Goal: Find specific page/section: Find specific page/section

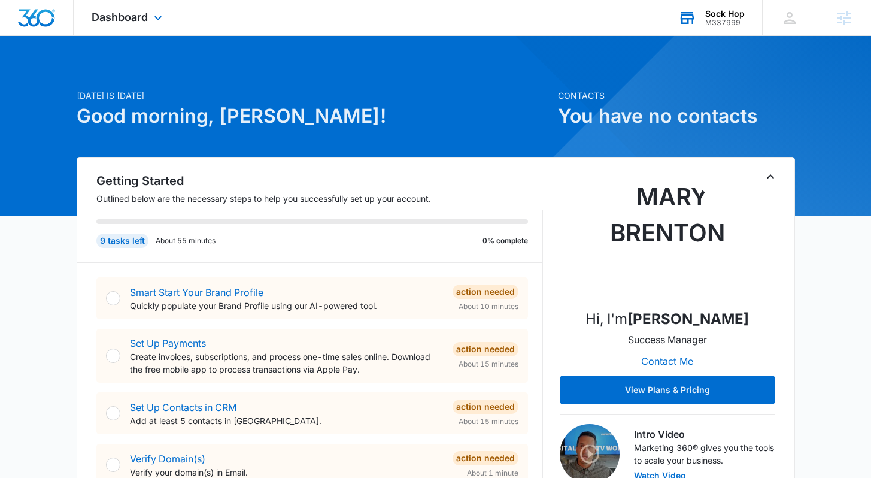
click at [729, 34] on div "Sock Hop M337999 Your Accounts View All" at bounding box center [711, 17] width 102 height 35
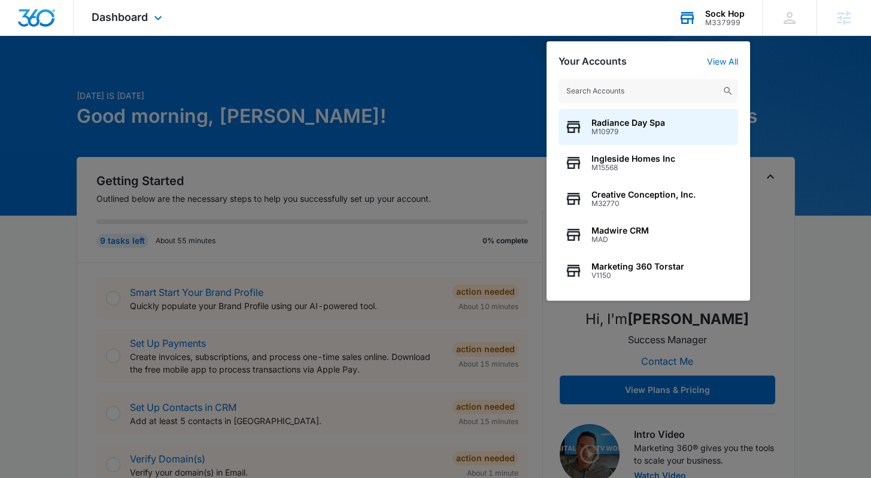
type input "d"
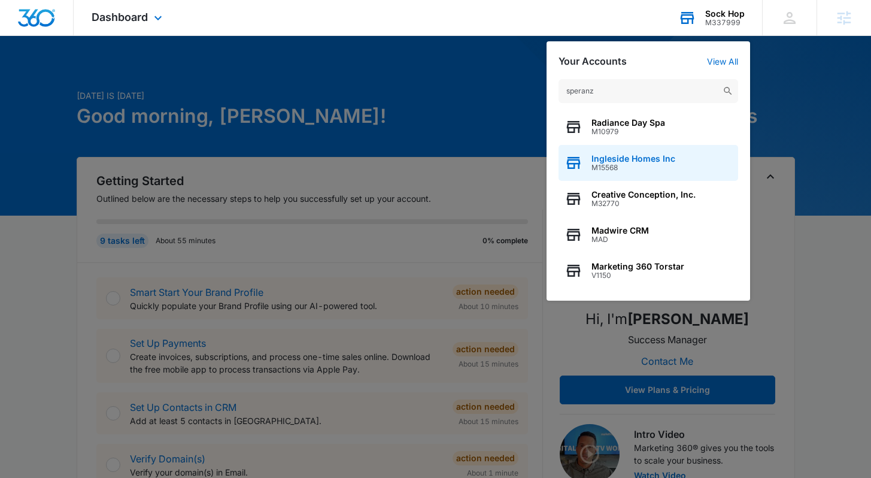
type input "speranza"
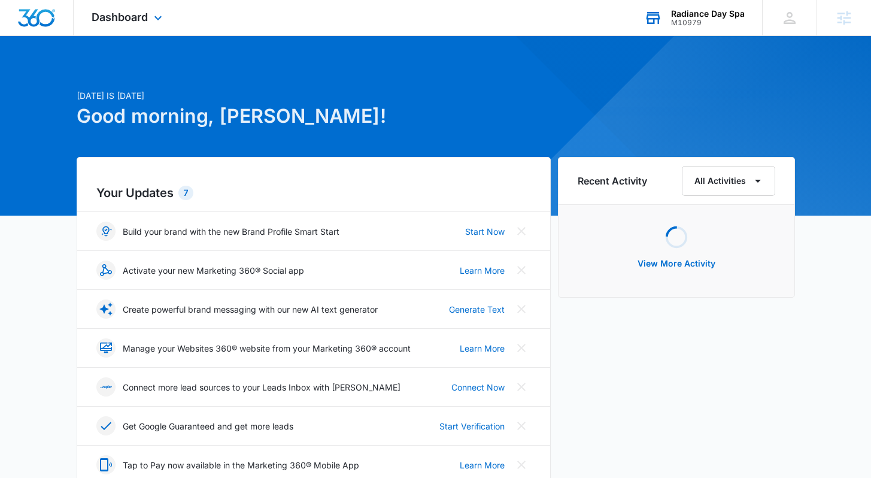
click at [736, 15] on div "Radiance Day Spa" at bounding box center [708, 14] width 74 height 10
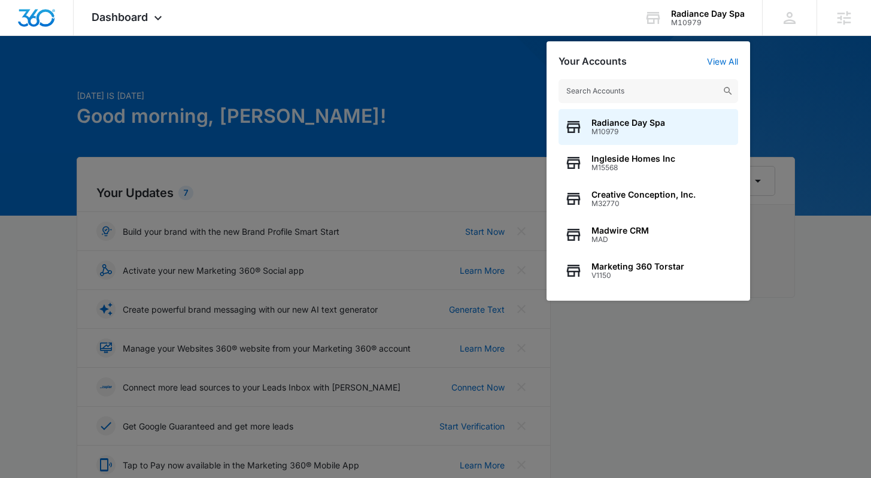
click at [705, 102] on input "text" at bounding box center [649, 91] width 180 height 24
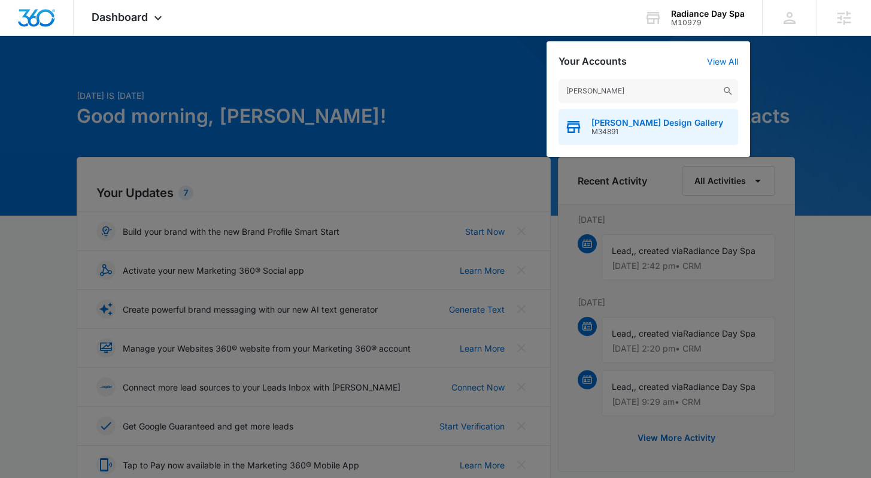
type input "speranza"
click at [680, 121] on span "Speranza Design Gallery" at bounding box center [658, 123] width 132 height 10
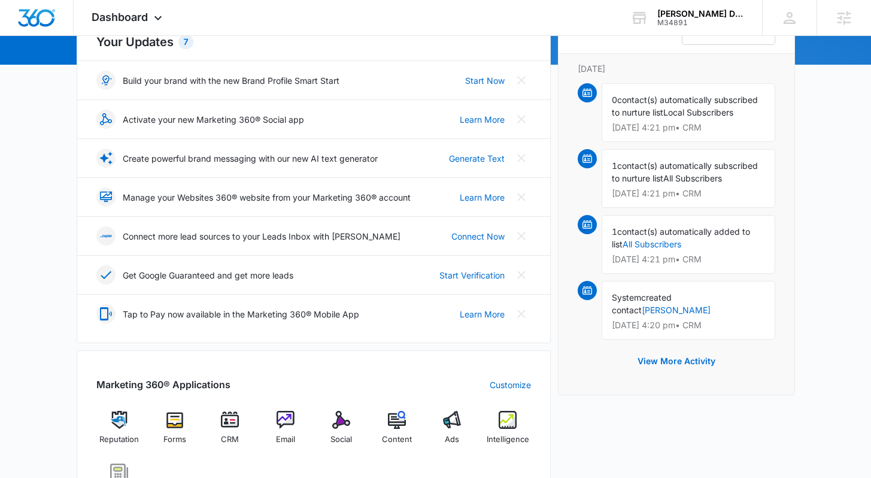
scroll to position [232, 0]
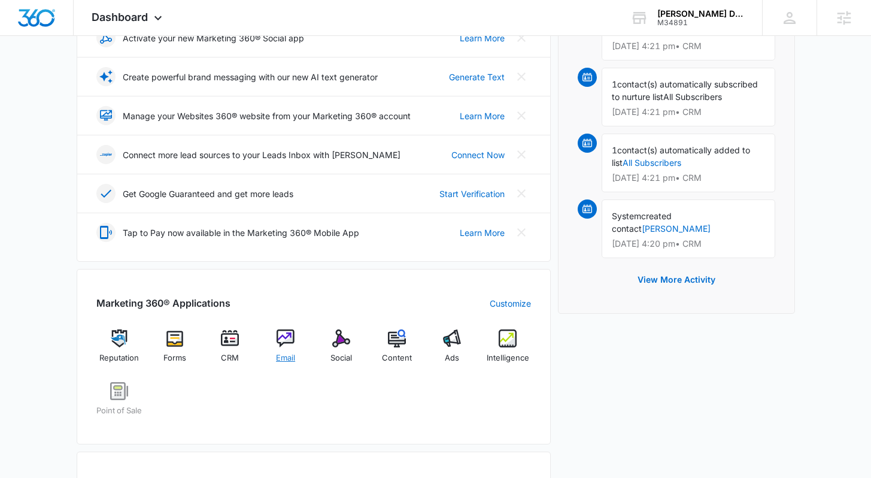
click at [292, 336] on img at bounding box center [286, 338] width 18 height 18
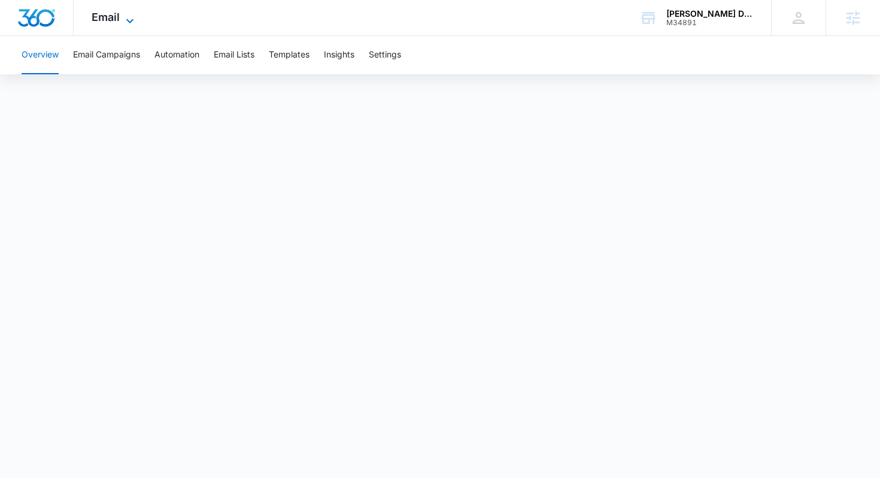
click at [118, 20] on span "Email" at bounding box center [106, 17] width 28 height 13
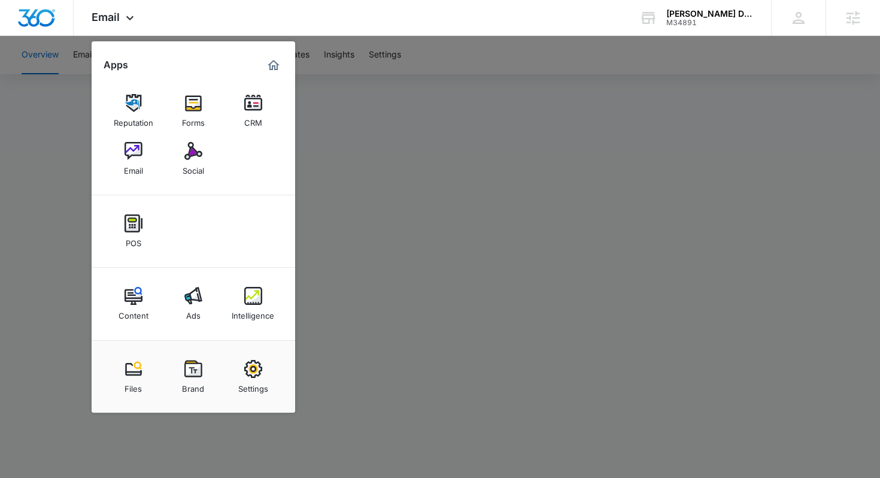
drag, startPoint x: 578, startPoint y: 248, endPoint x: 233, endPoint y: 18, distance: 415.3
click at [578, 248] on div at bounding box center [440, 239] width 880 height 478
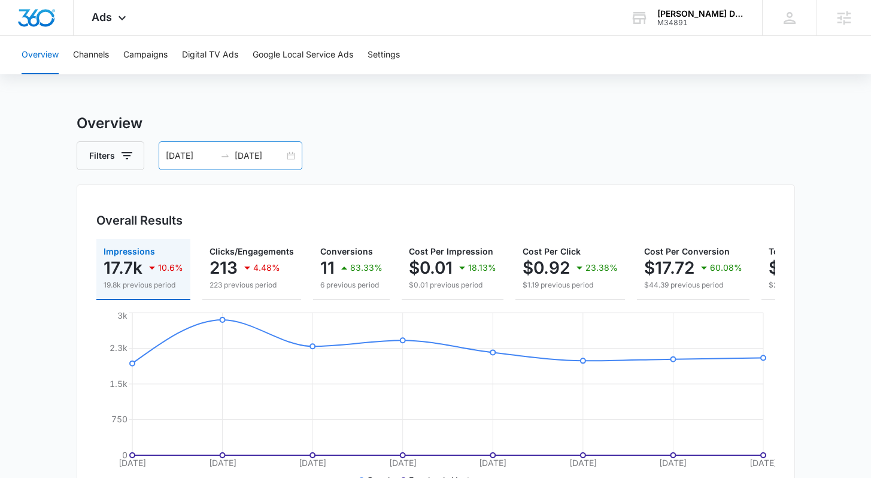
drag, startPoint x: 260, startPoint y: 147, endPoint x: 260, endPoint y: 161, distance: 13.8
click at [261, 148] on div "[DATE] [DATE]" at bounding box center [231, 155] width 144 height 29
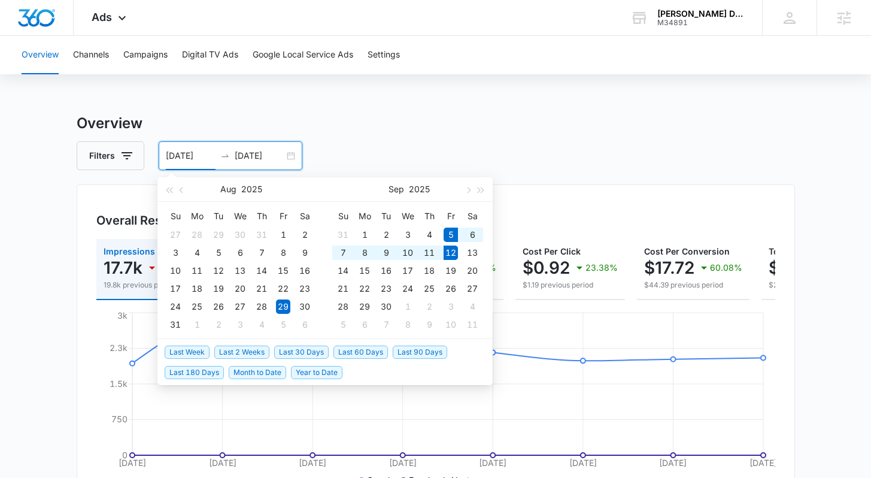
click at [183, 348] on span "Last Week" at bounding box center [187, 351] width 45 height 13
type input "09/05/2025"
type input "09/12/2025"
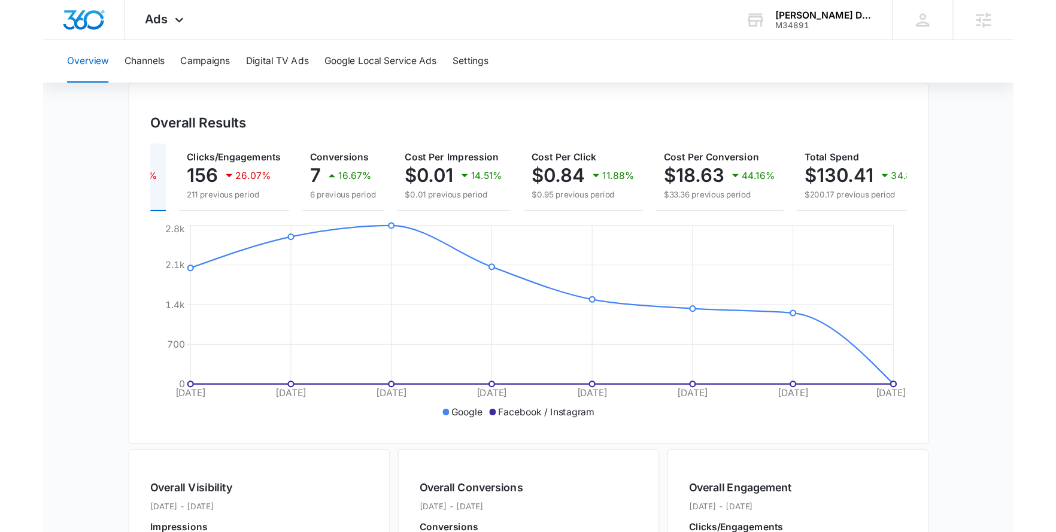
scroll to position [0, 114]
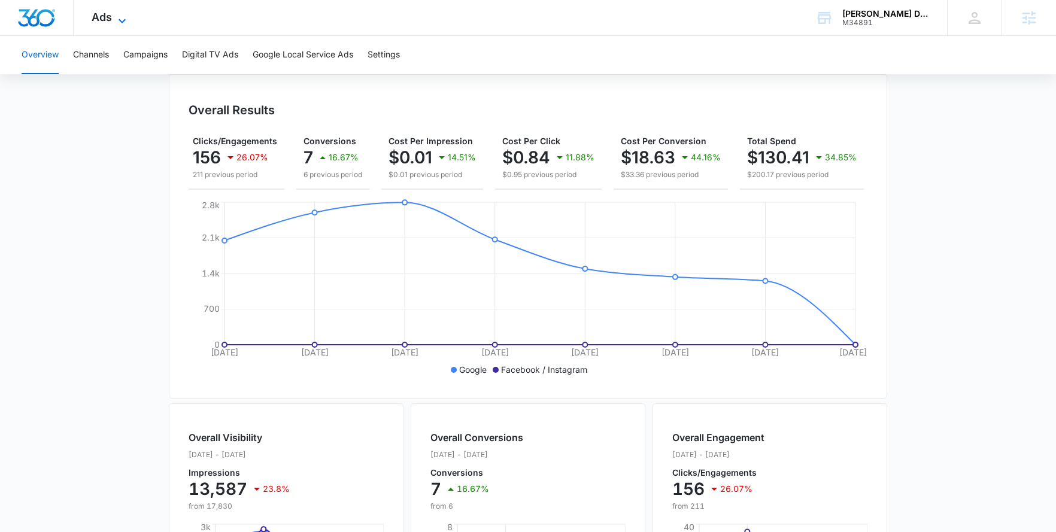
click at [117, 14] on icon at bounding box center [122, 21] width 14 height 14
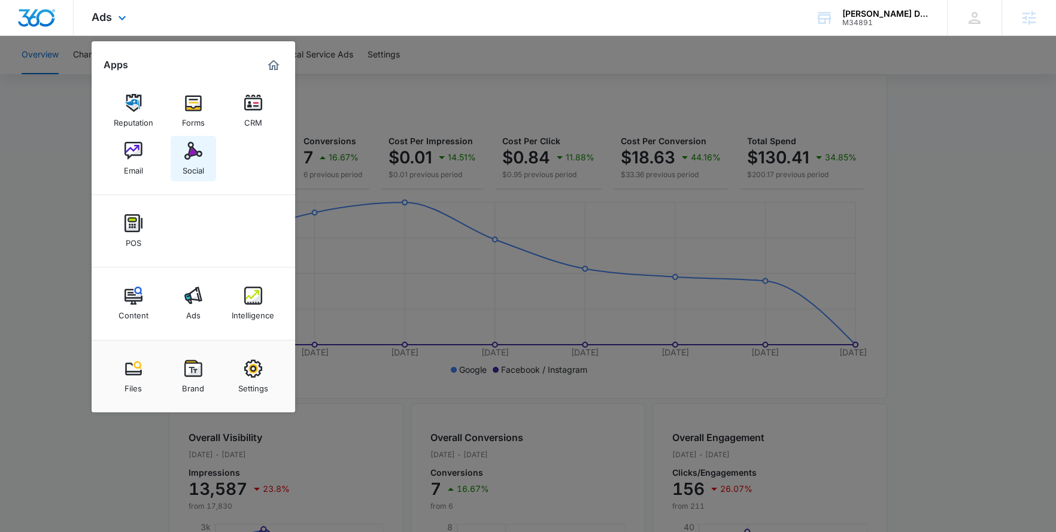
click at [193, 152] on img at bounding box center [193, 151] width 18 height 18
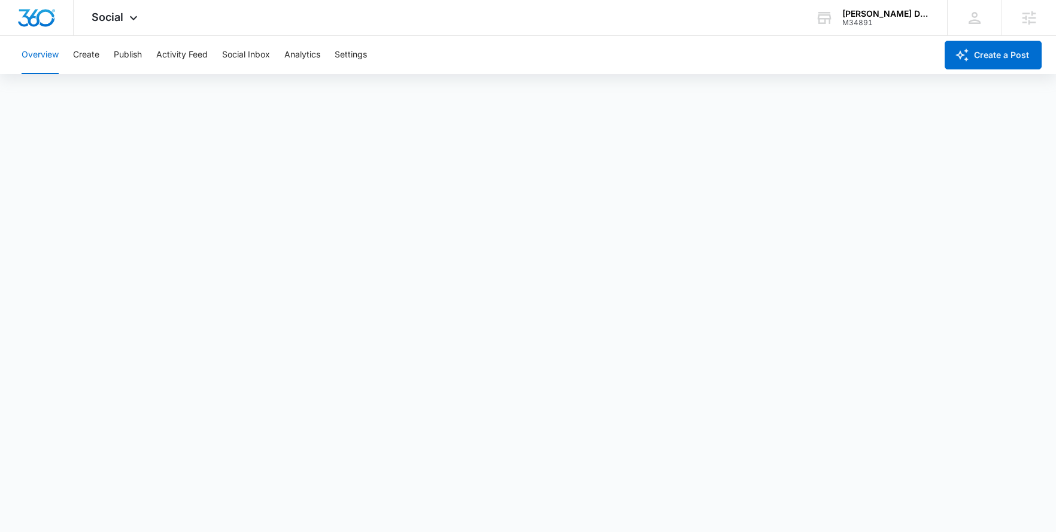
click at [453, 36] on div "Overview Create Publish Activity Feed Social Inbox Analytics Settings" at bounding box center [475, 55] width 922 height 38
click at [341, 54] on button "Settings" at bounding box center [351, 55] width 32 height 38
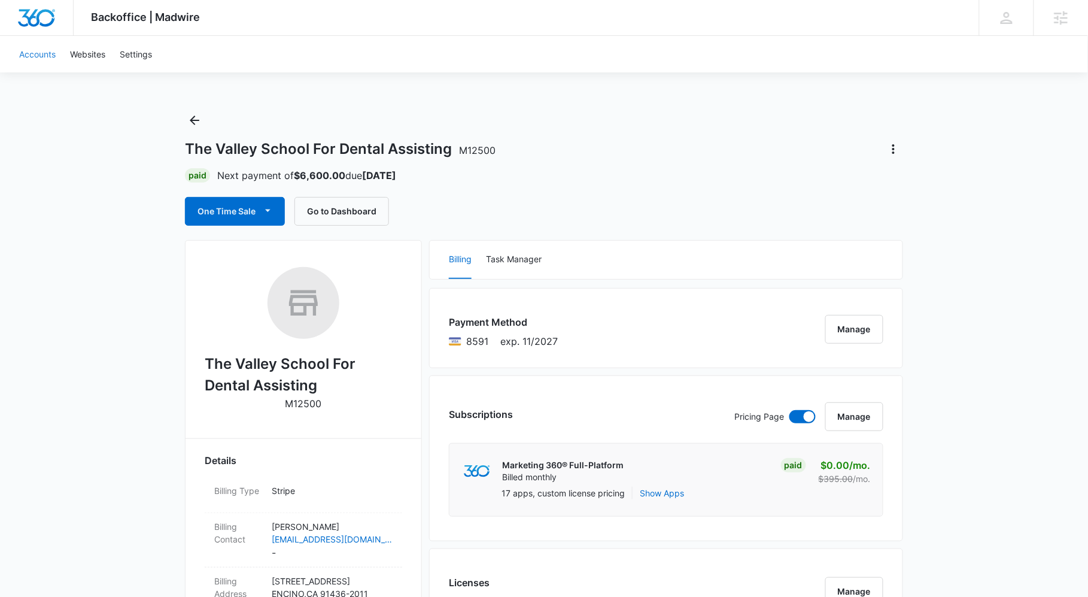
click at [31, 59] on link "Accounts" at bounding box center [37, 54] width 51 height 37
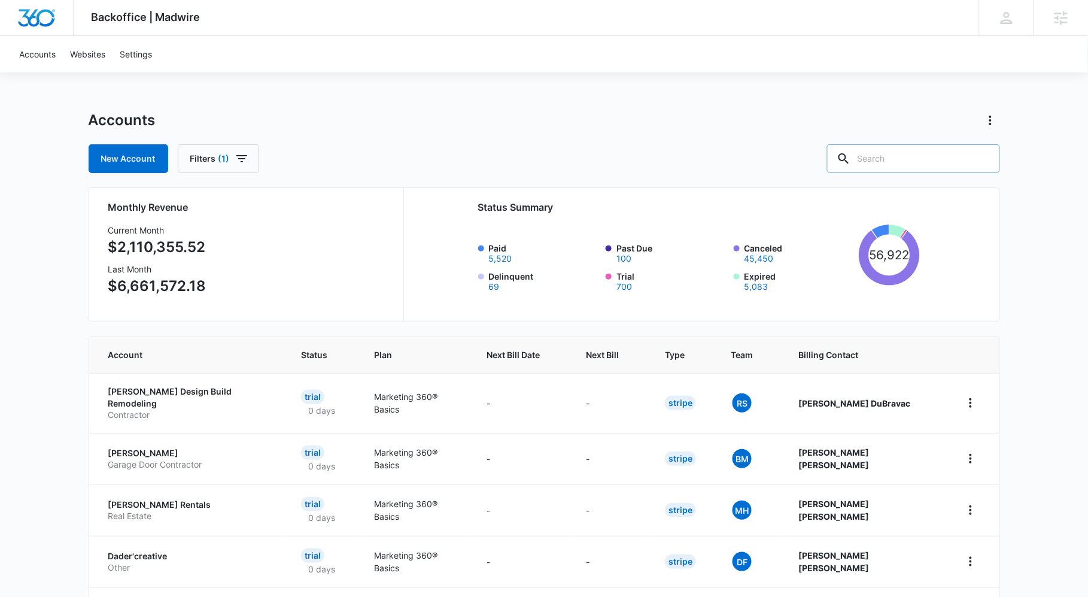
click at [903, 153] on input "text" at bounding box center [913, 158] width 173 height 29
type input "speranza"
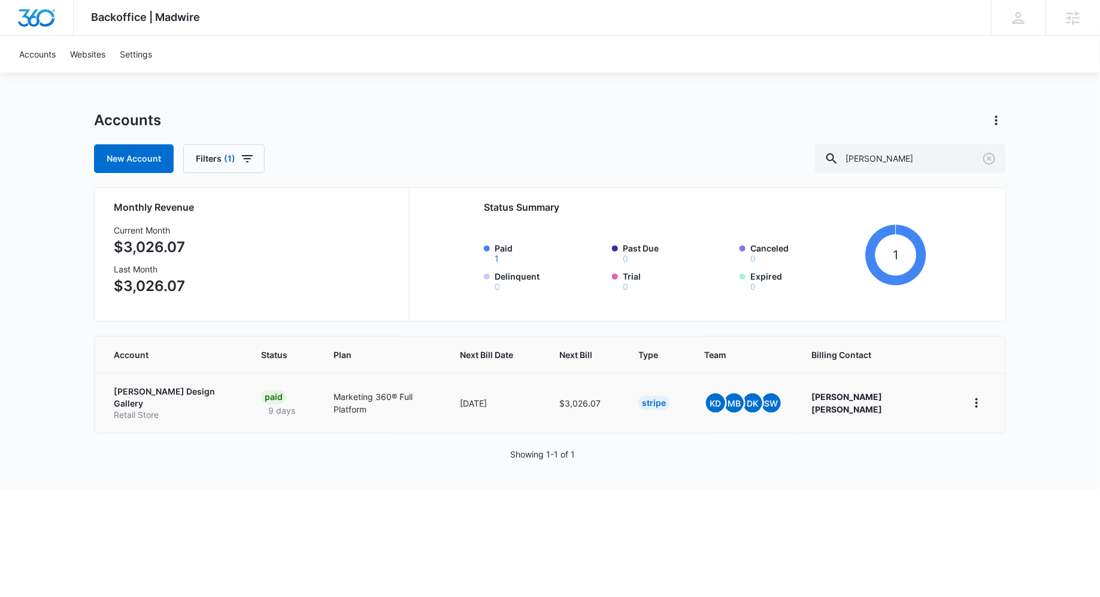
click at [135, 391] on p "Speranza Design Gallery" at bounding box center [173, 397] width 119 height 23
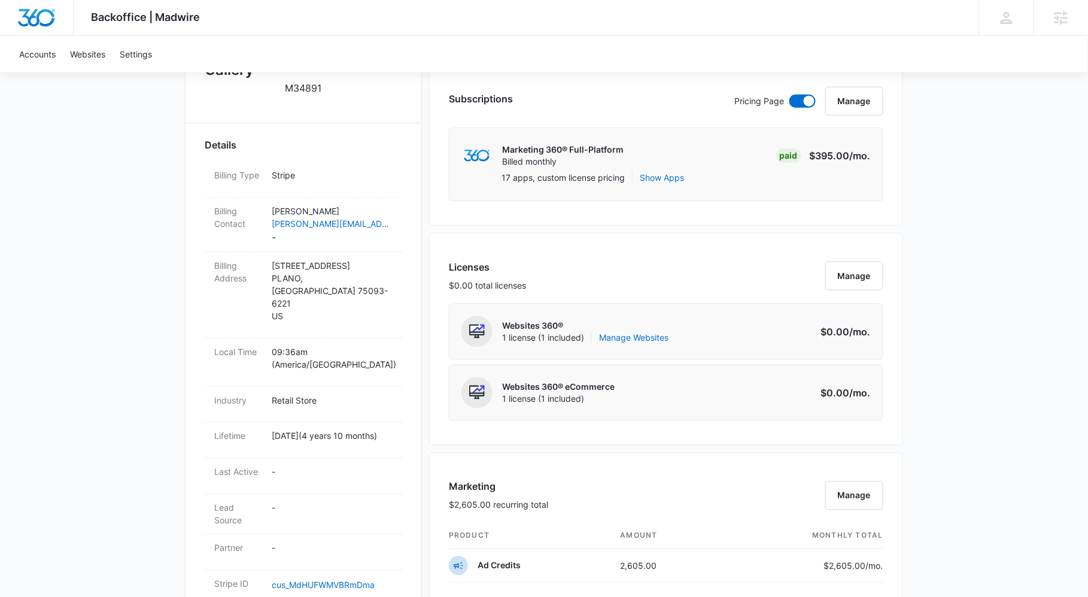
scroll to position [313, 0]
